Goal: Book appointment/travel/reservation

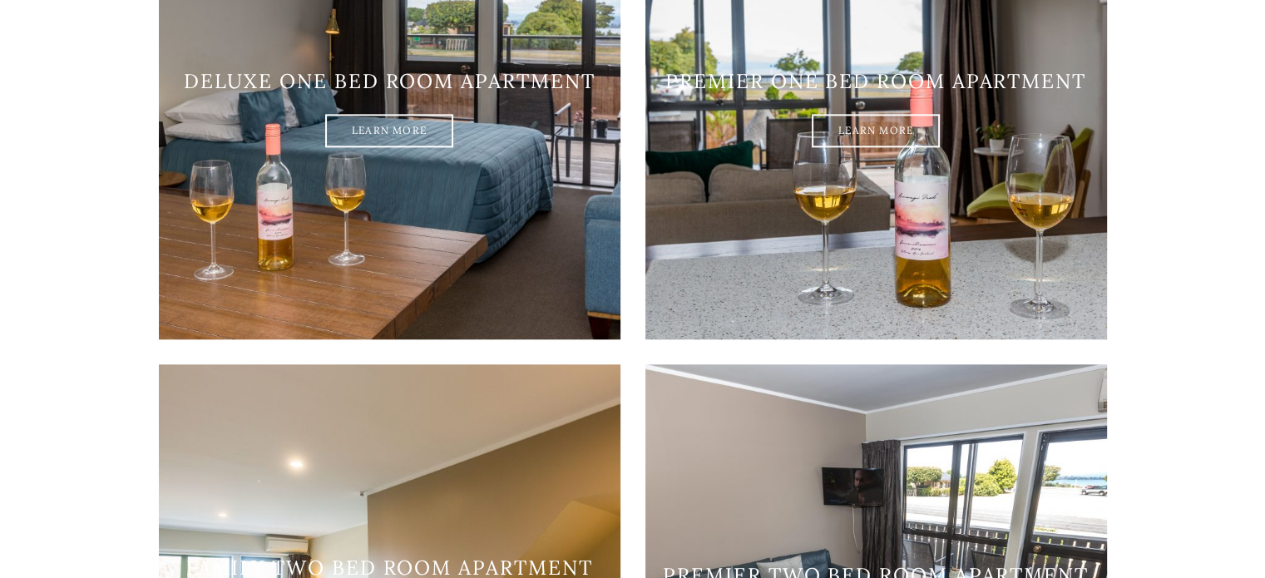
scroll to position [1082, 0]
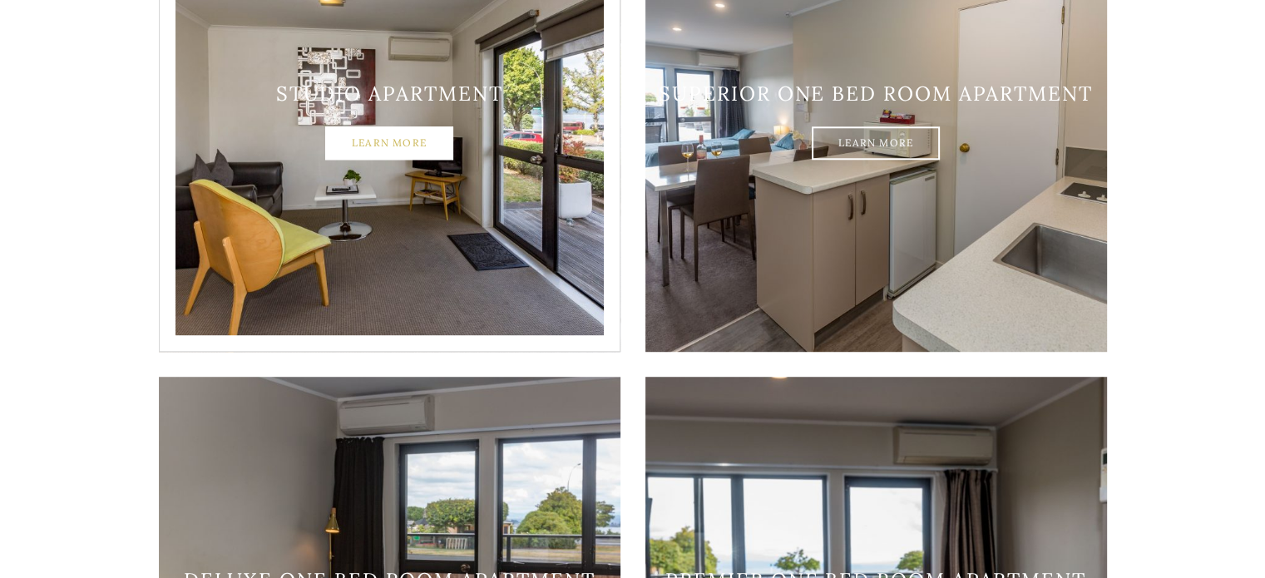
click at [344, 127] on link "Learn More" at bounding box center [389, 143] width 128 height 33
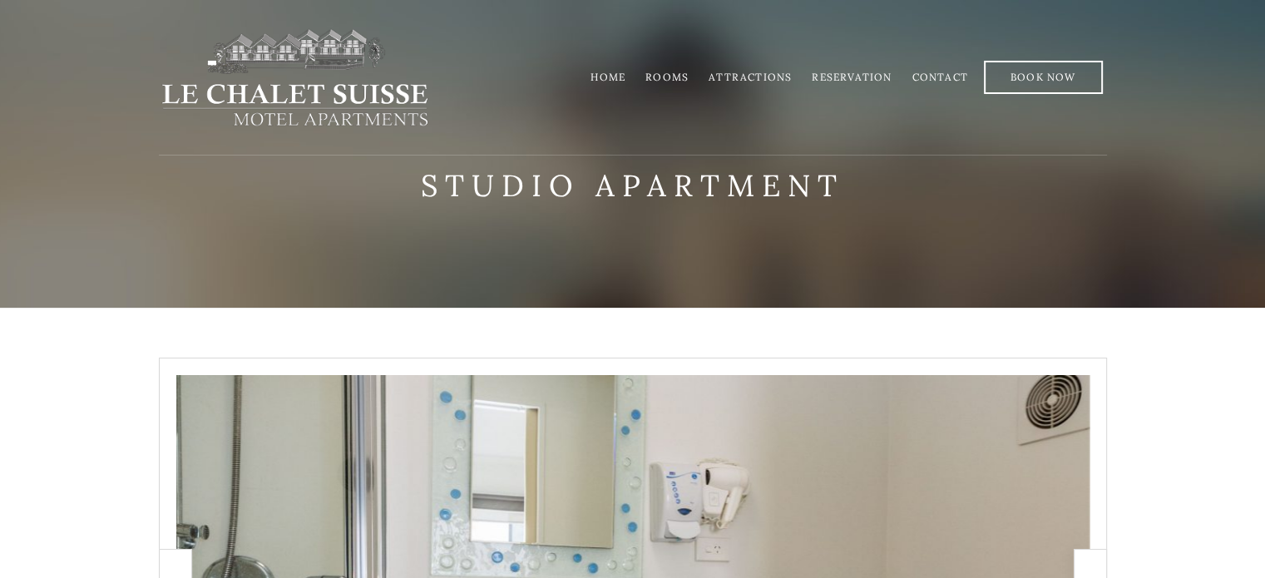
click at [671, 77] on link "Rooms" at bounding box center [667, 77] width 43 height 12
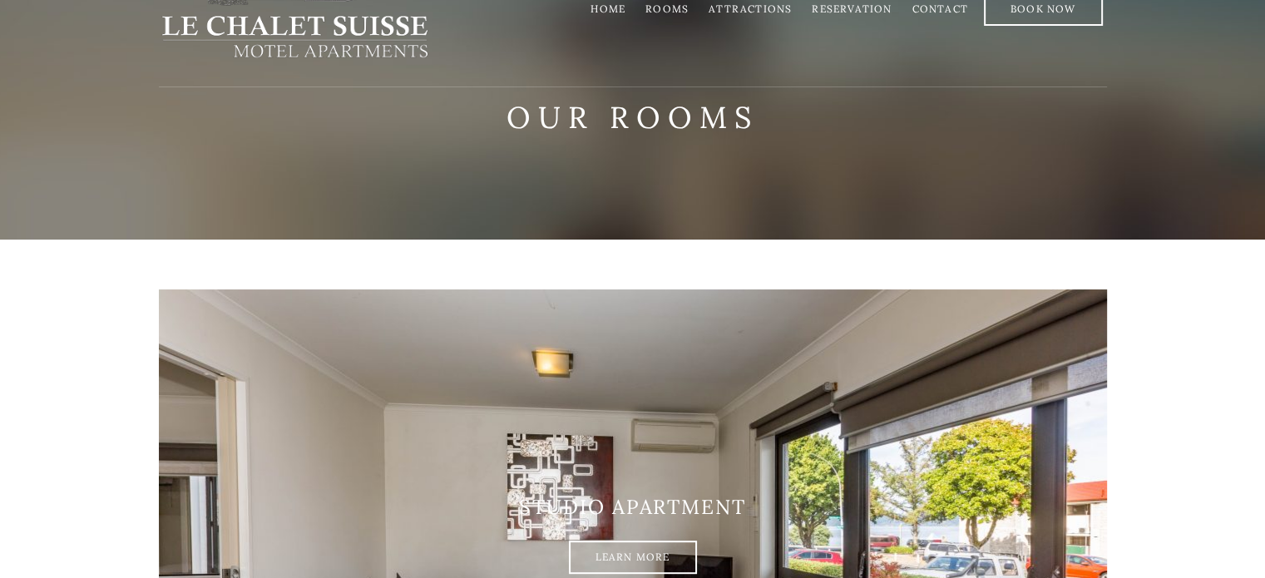
scroll to position [166, 0]
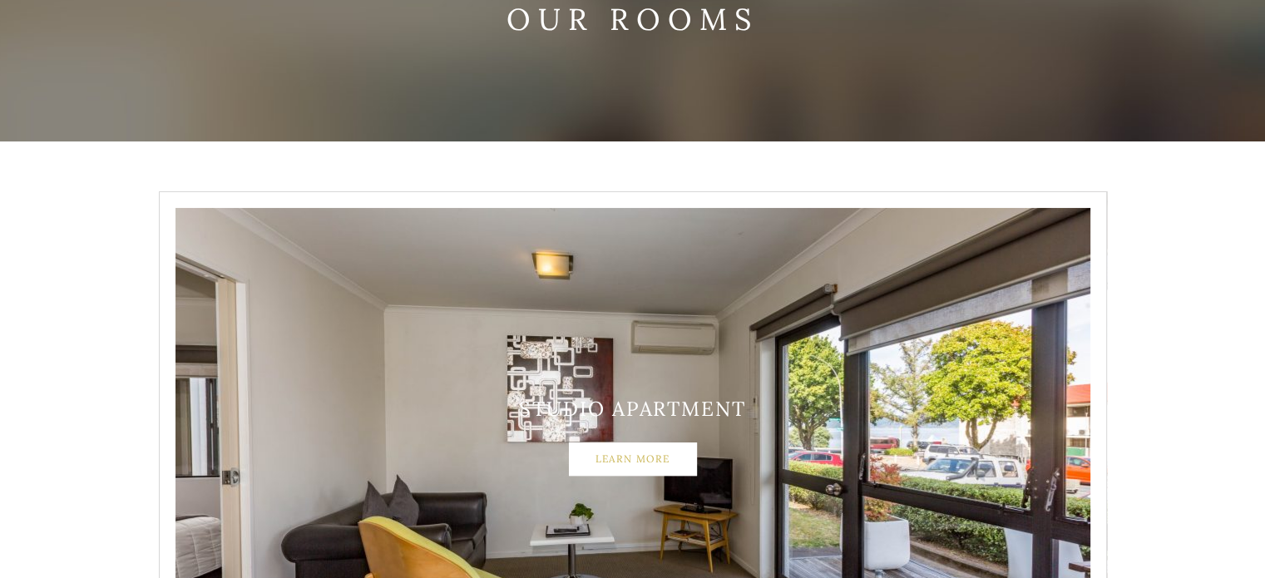
click at [675, 456] on link "Learn More" at bounding box center [633, 459] width 128 height 33
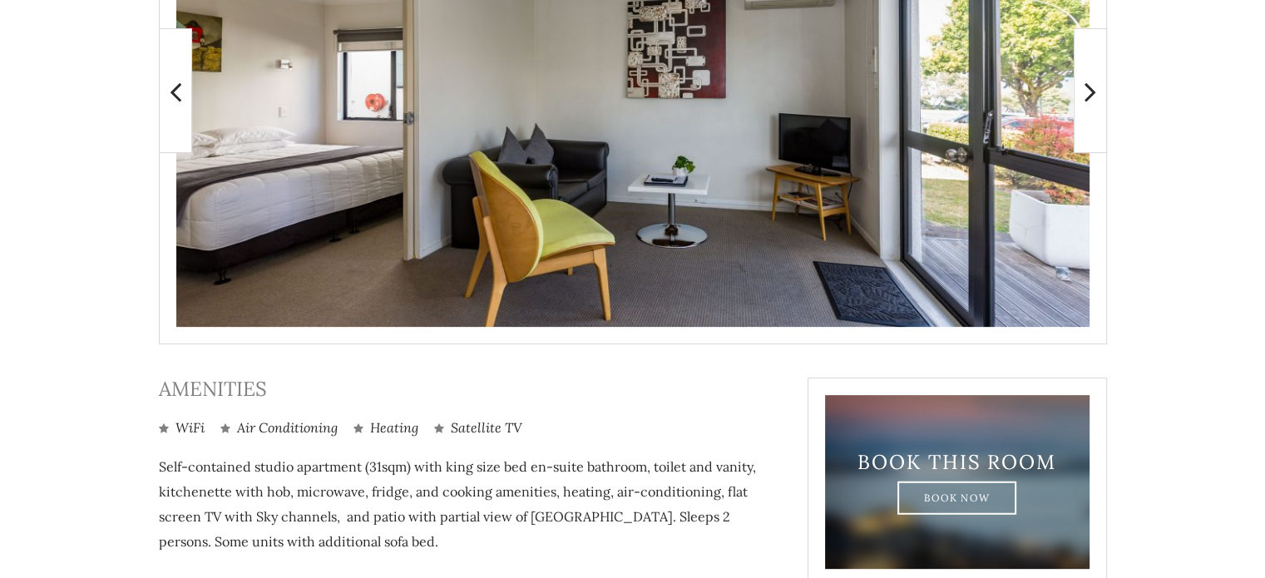
scroll to position [582, 0]
